Goal: Transaction & Acquisition: Purchase product/service

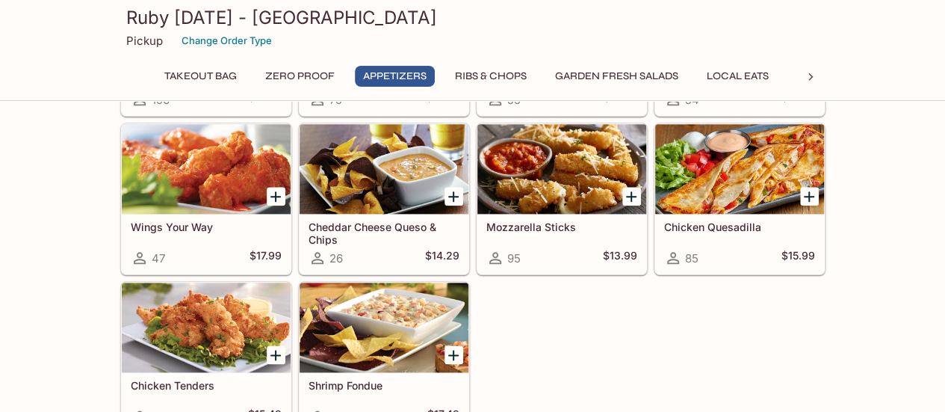
scroll to position [747, 0]
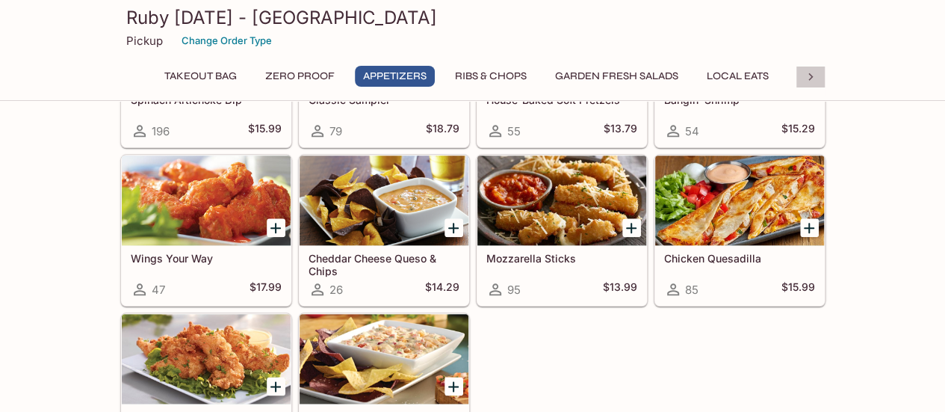
click at [809, 78] on icon at bounding box center [810, 77] width 15 height 15
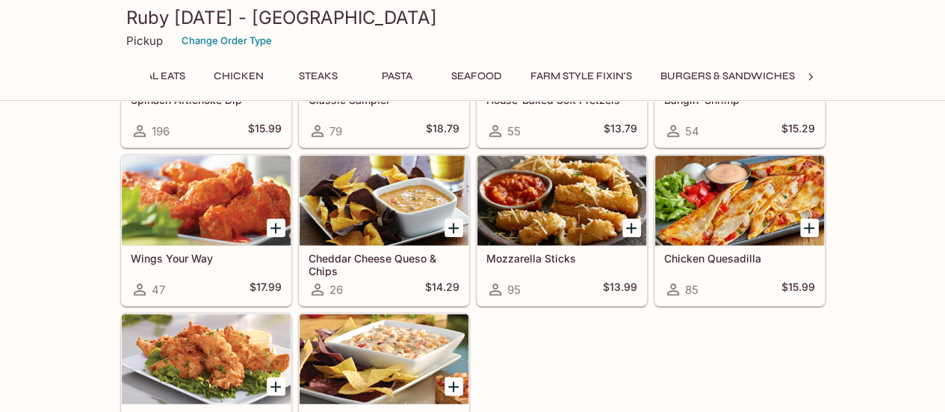
scroll to position [0, 626]
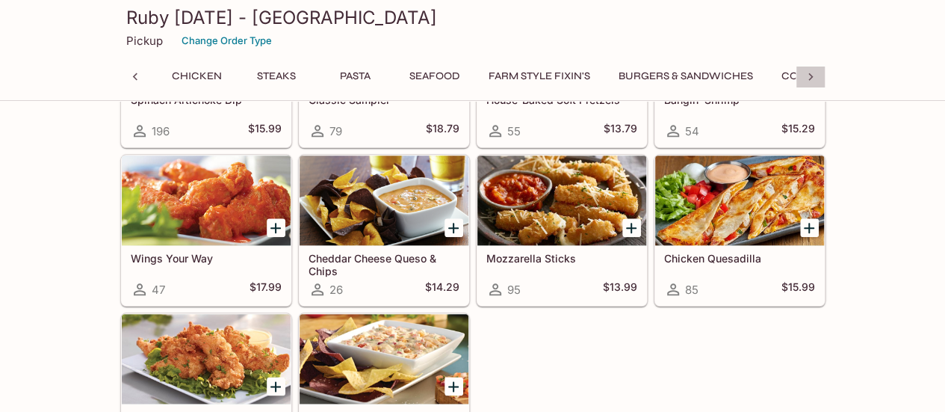
click at [813, 78] on icon at bounding box center [810, 77] width 15 height 15
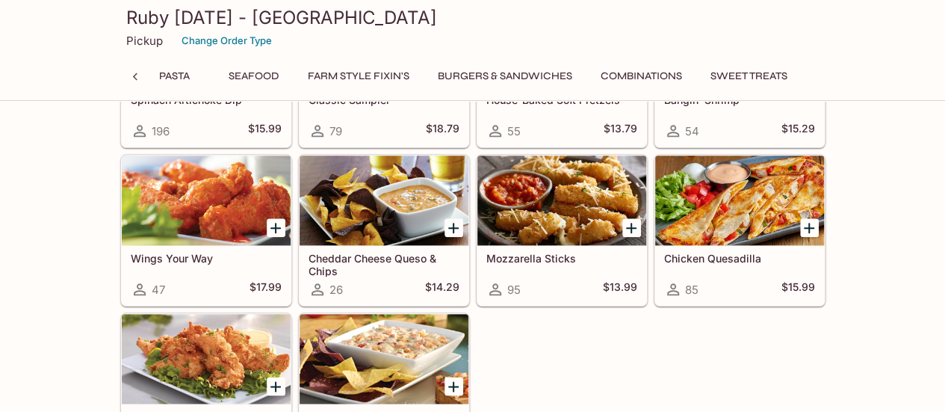
click at [608, 74] on button "Combinations" at bounding box center [642, 76] width 98 height 21
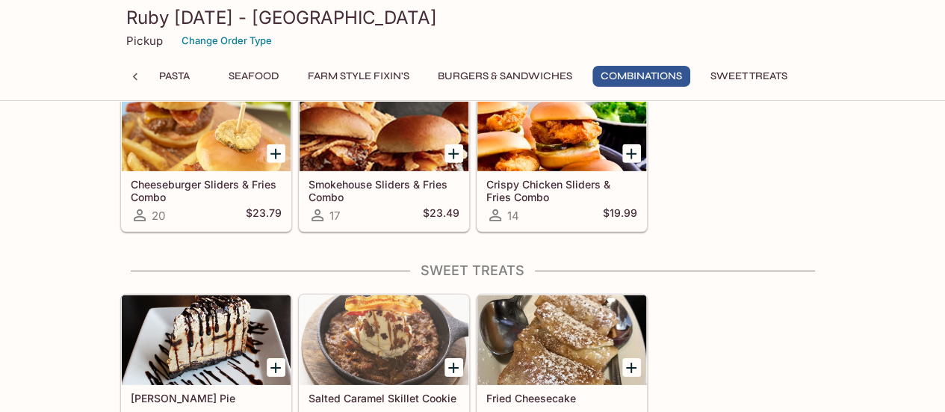
scroll to position [5024, 0]
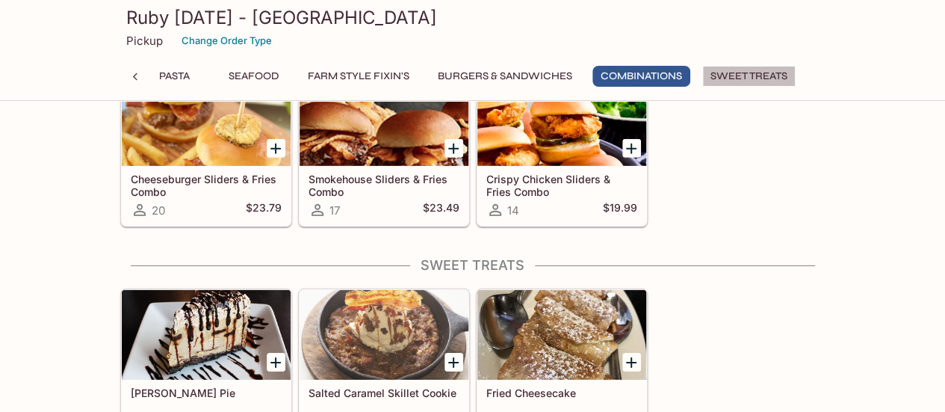
click at [759, 75] on button "Sweet Treats" at bounding box center [749, 76] width 93 height 21
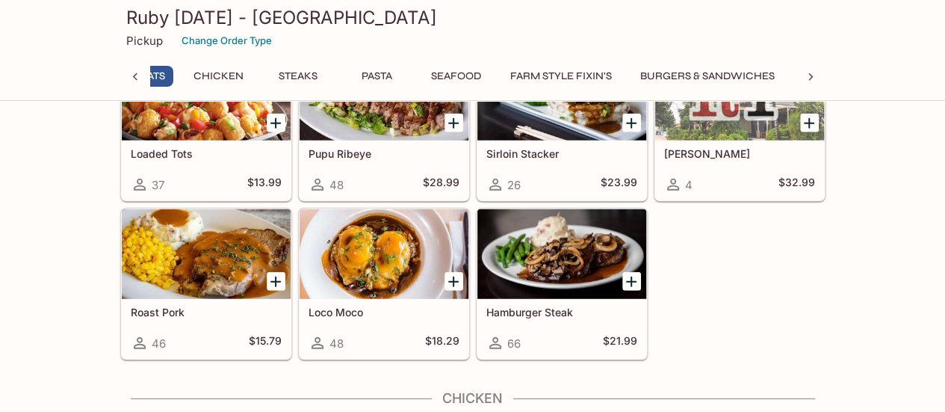
scroll to position [0, 0]
